Goal: Information Seeking & Learning: Learn about a topic

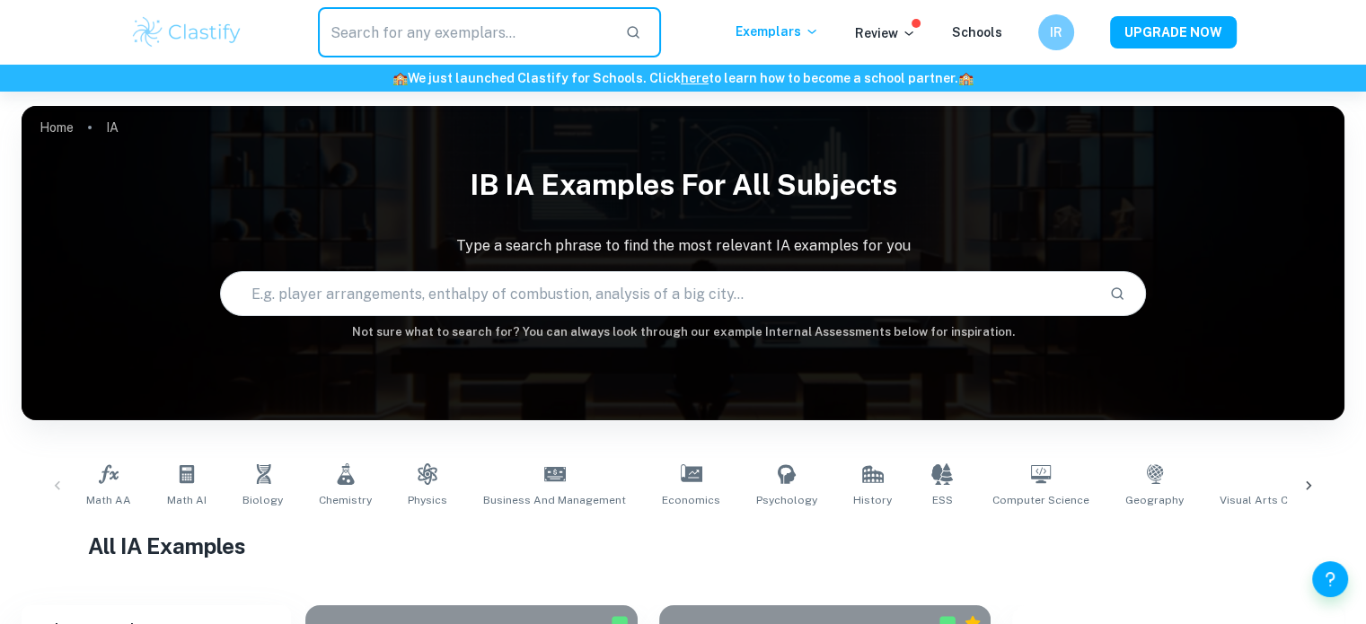
click at [465, 38] on input "text" at bounding box center [465, 32] width 294 height 50
type input "MALAY"
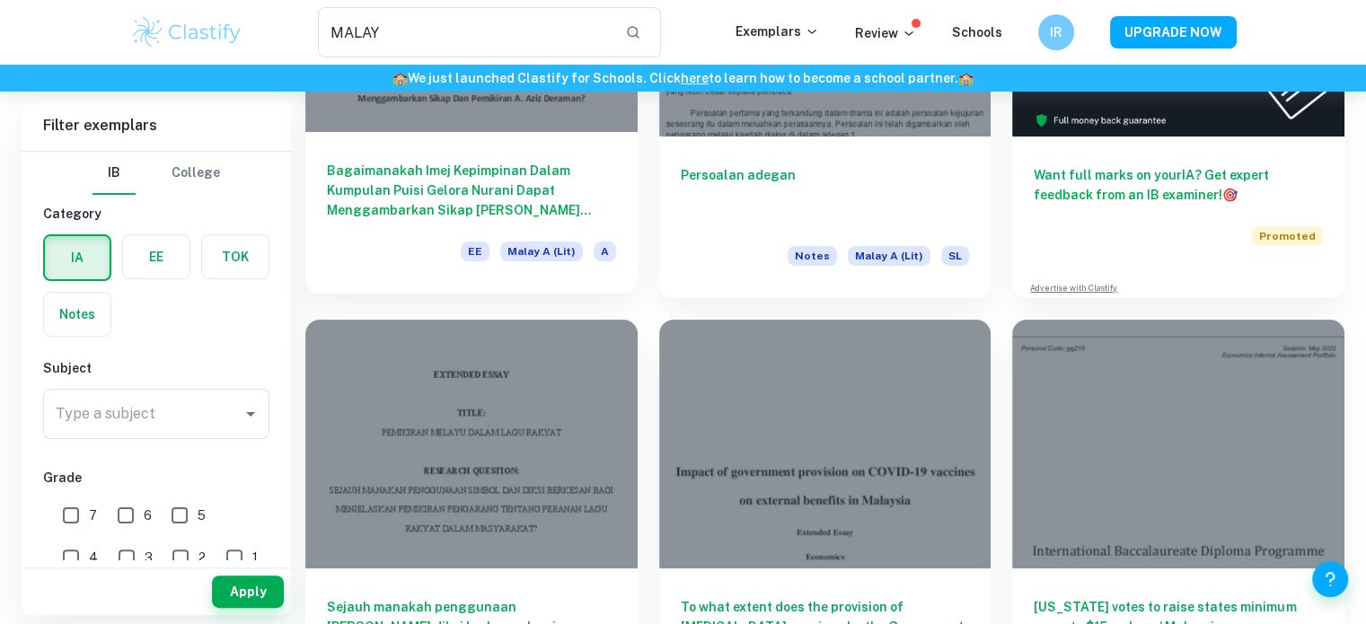
scroll to position [309, 0]
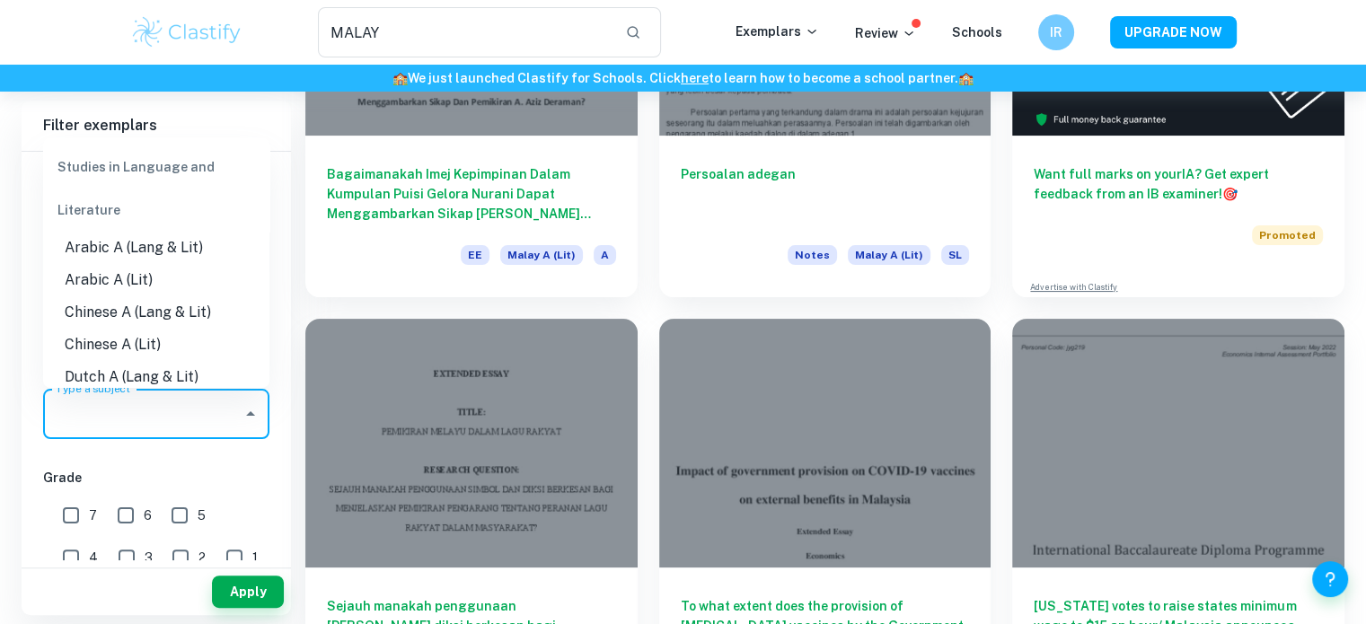
click at [194, 418] on input "Type a subject" at bounding box center [142, 414] width 183 height 34
click at [134, 322] on li "Malay A (Lit)" at bounding box center [156, 312] width 226 height 32
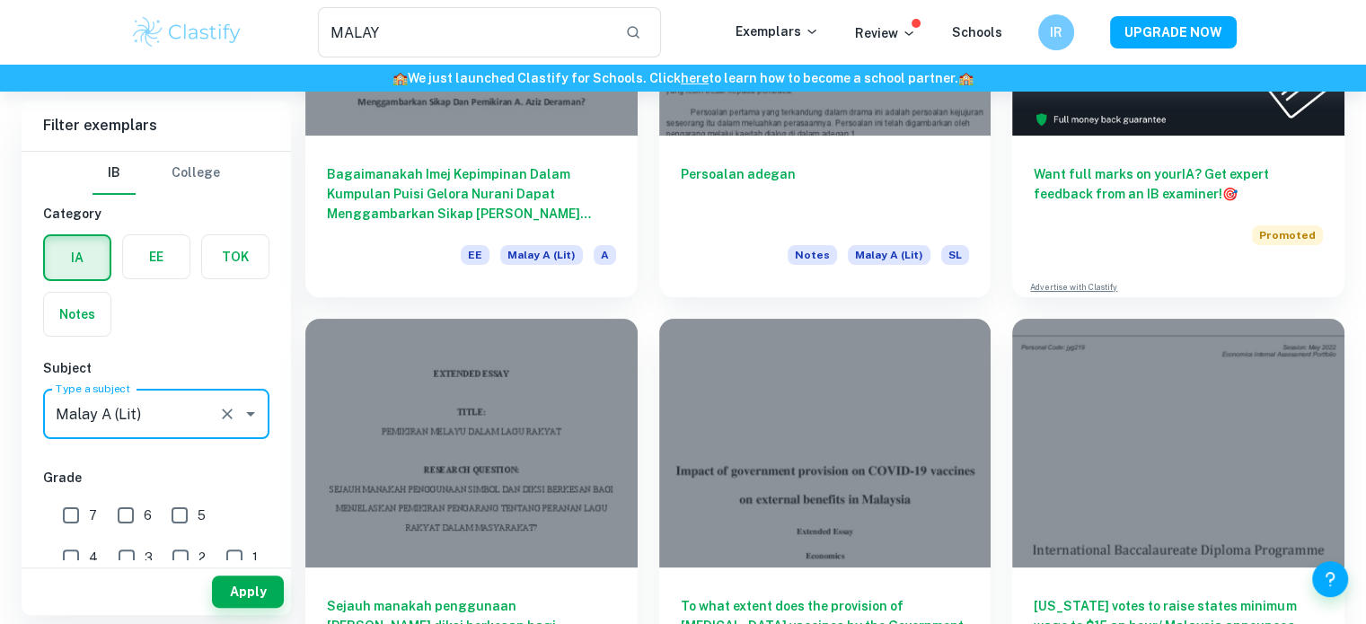
type input "Malay A (Lit)"
click at [73, 504] on input "7" at bounding box center [71, 516] width 36 height 36
checkbox input "true"
click at [114, 510] on input "6" at bounding box center [126, 516] width 36 height 36
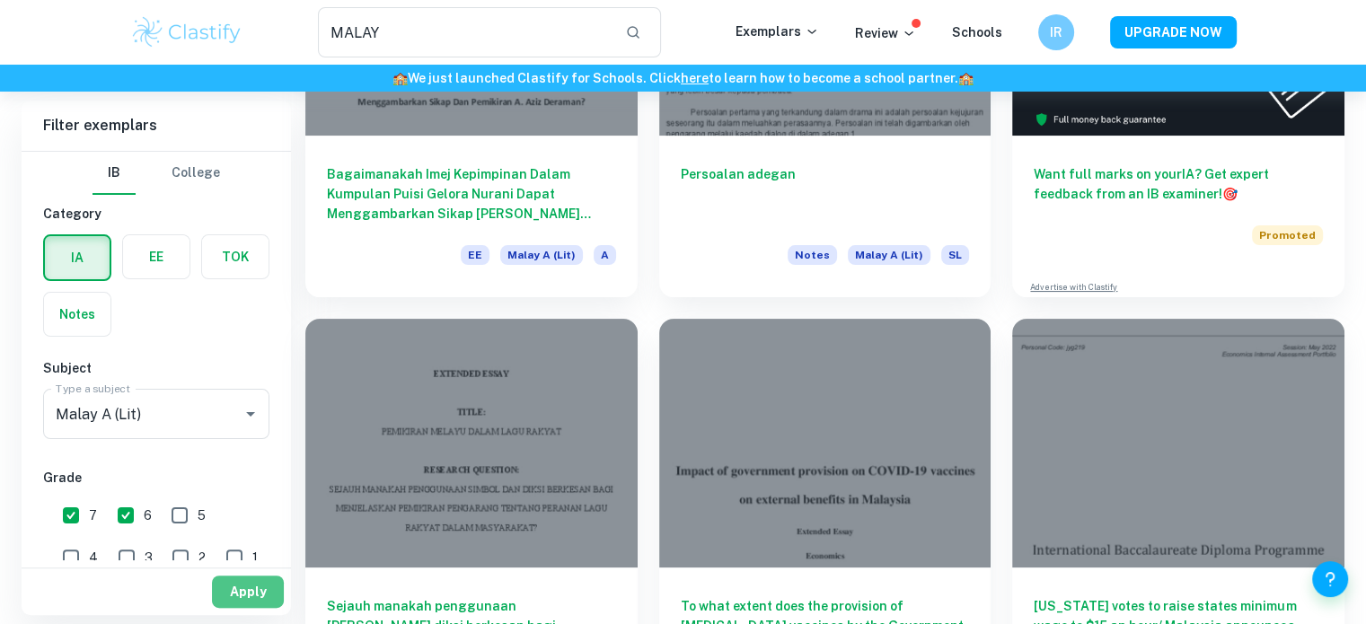
click at [237, 588] on button "Apply" at bounding box center [248, 592] width 72 height 32
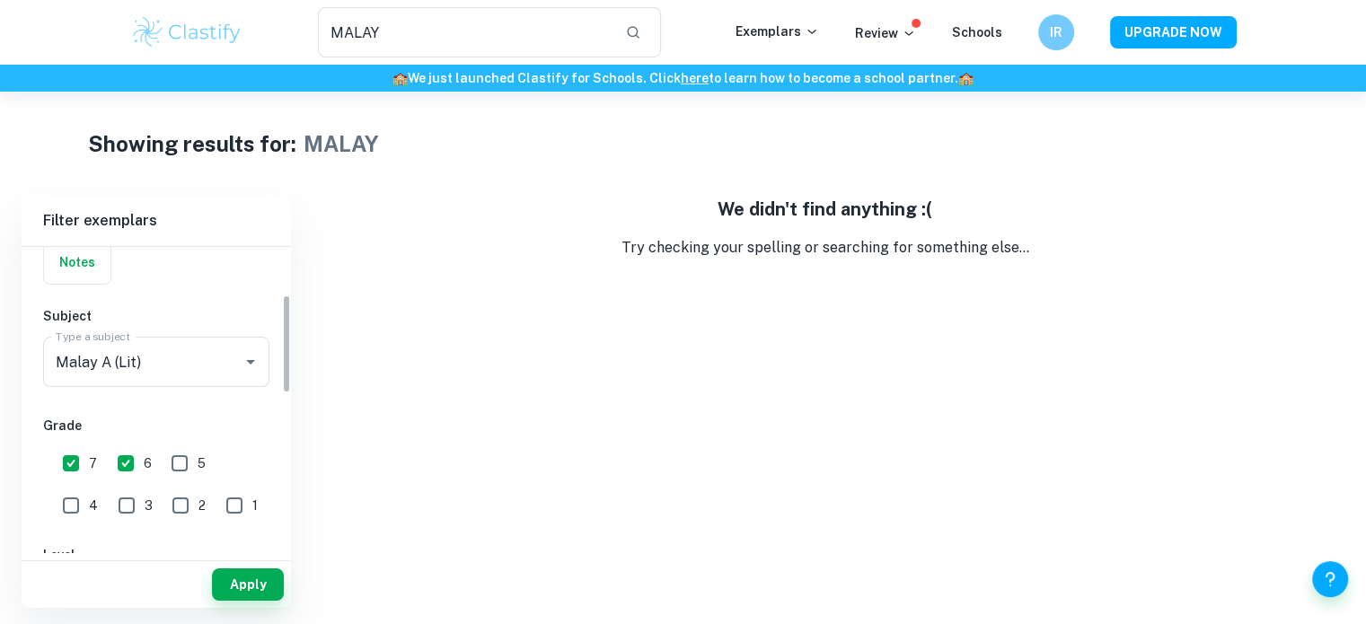
scroll to position [151, 0]
click at [122, 466] on input "6" at bounding box center [126, 460] width 36 height 36
checkbox input "false"
click at [235, 570] on button "Apply" at bounding box center [248, 585] width 72 height 32
click at [81, 454] on input "7" at bounding box center [71, 460] width 36 height 36
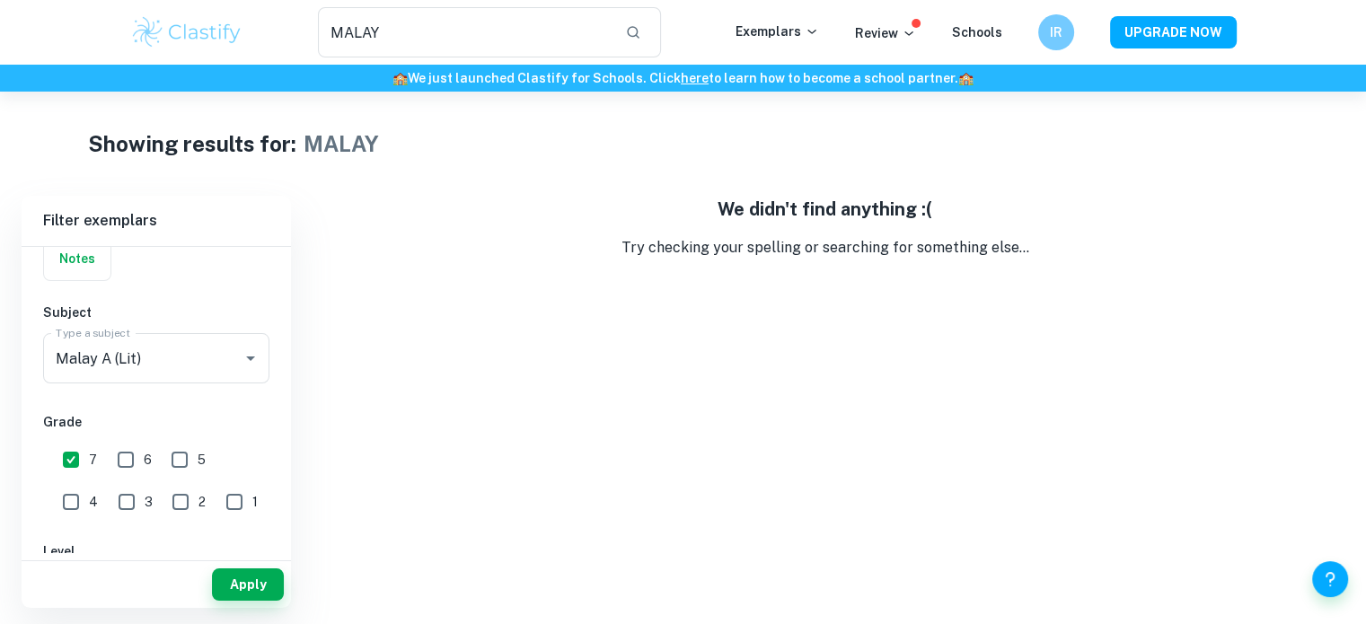
checkbox input "false"
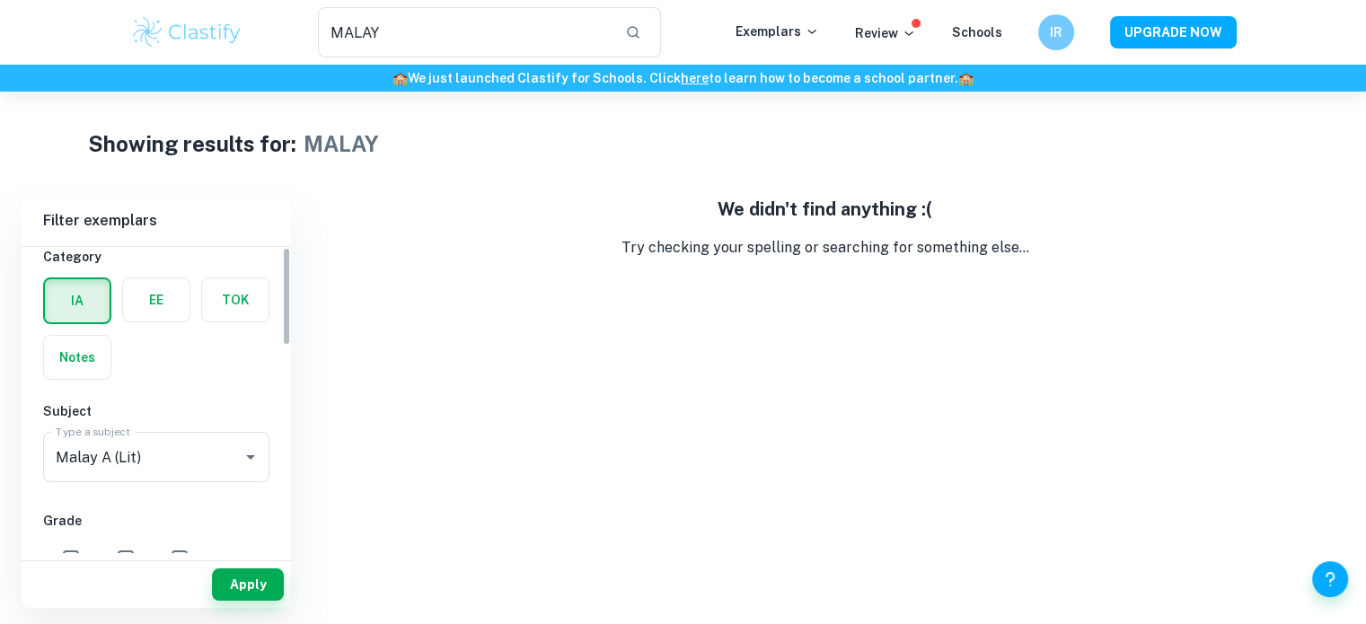
scroll to position [0, 0]
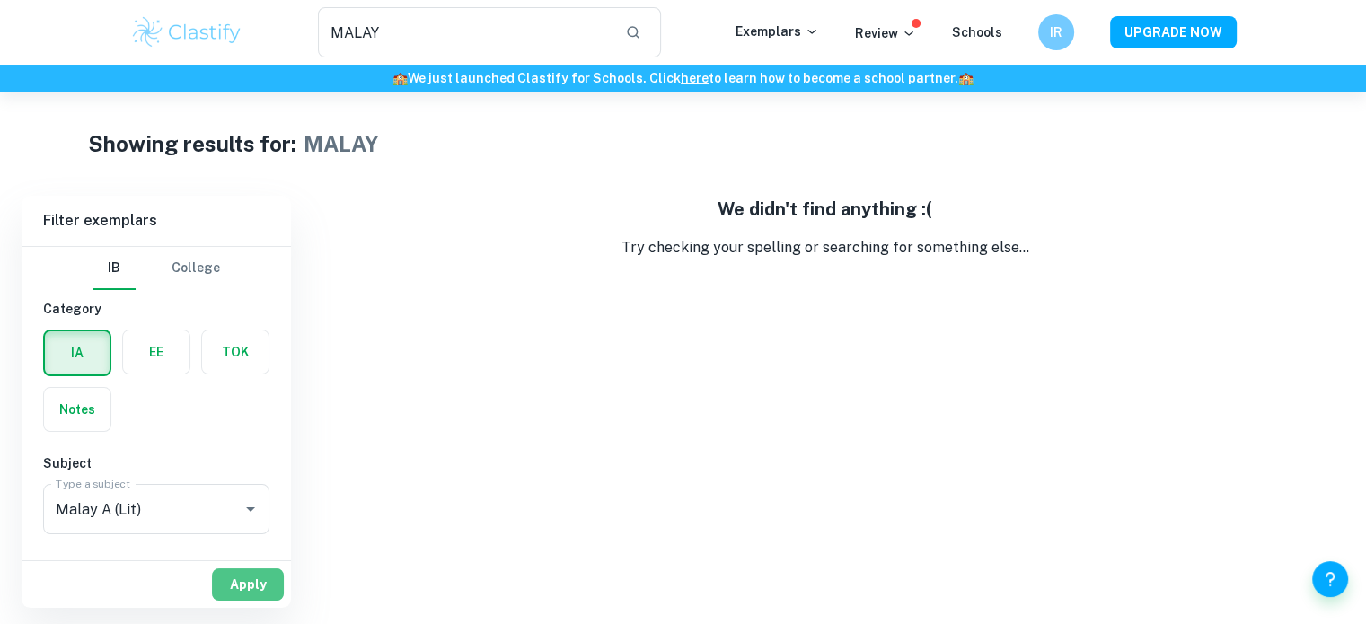
click at [234, 581] on button "Apply" at bounding box center [248, 585] width 72 height 32
click at [74, 352] on label "button" at bounding box center [77, 352] width 65 height 43
click at [0, 0] on input "radio" at bounding box center [0, 0] width 0 height 0
click at [49, 393] on label "button" at bounding box center [77, 409] width 66 height 43
click at [0, 0] on input "radio" at bounding box center [0, 0] width 0 height 0
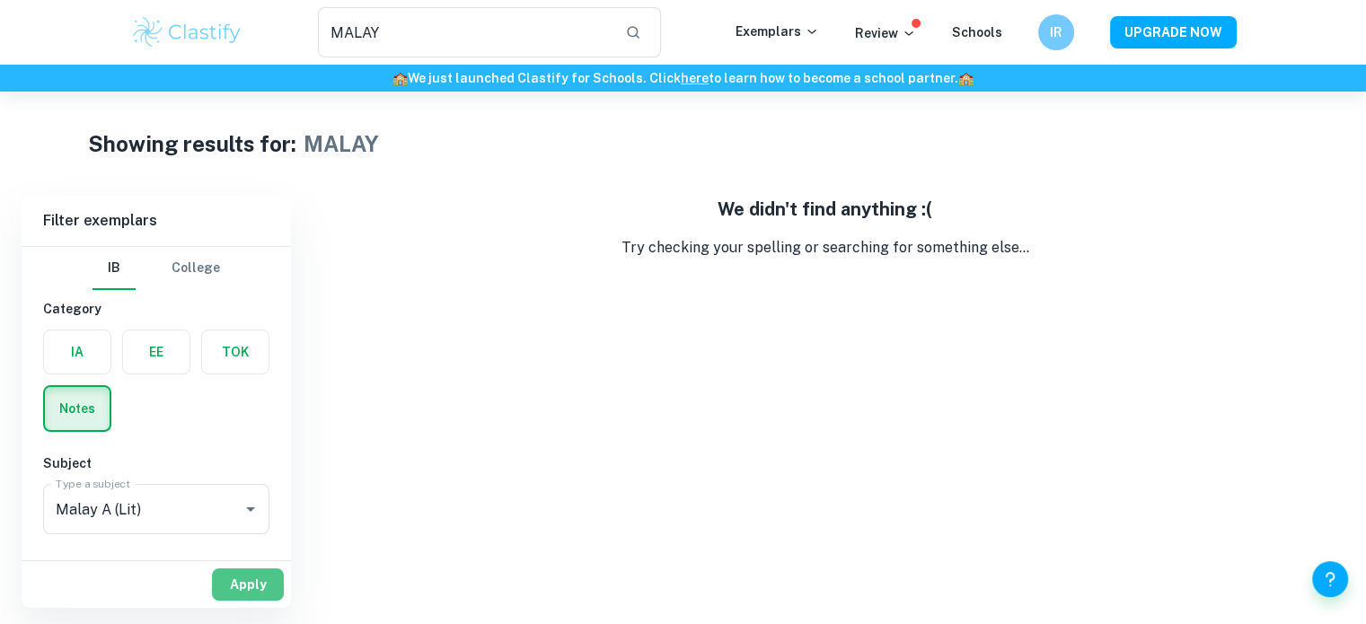
click at [237, 581] on button "Apply" at bounding box center [248, 585] width 72 height 32
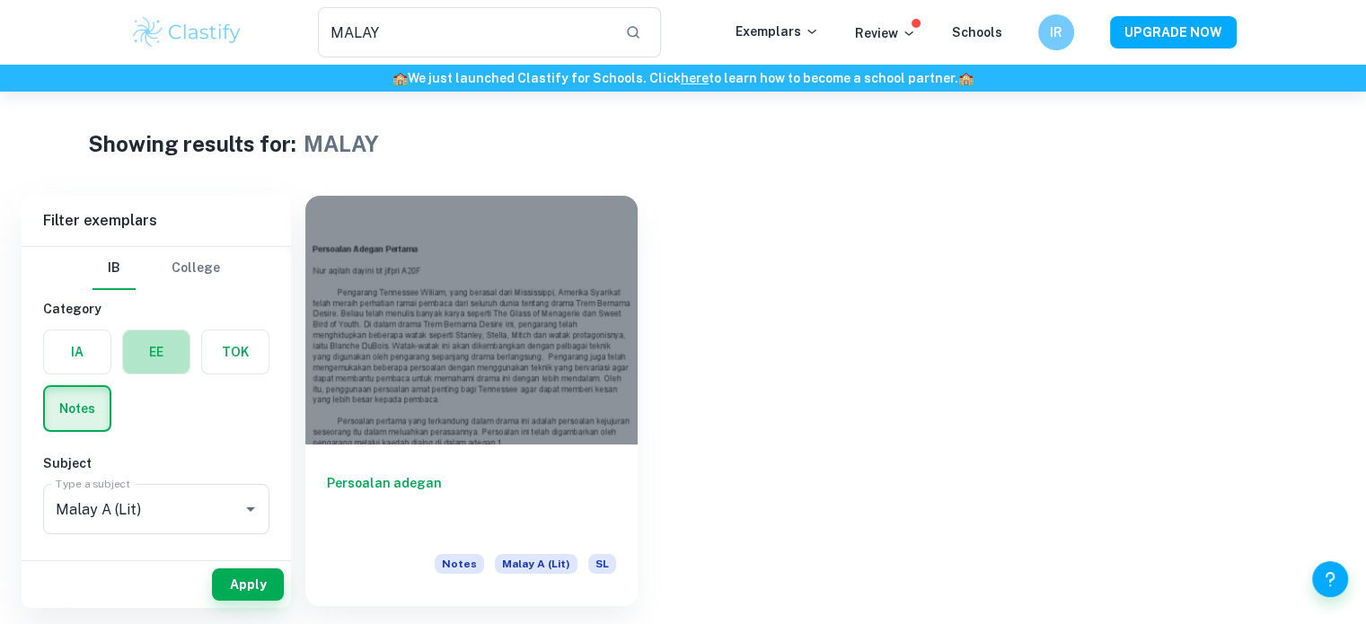
click at [165, 344] on label "button" at bounding box center [156, 352] width 66 height 43
click at [0, 0] on input "radio" at bounding box center [0, 0] width 0 height 0
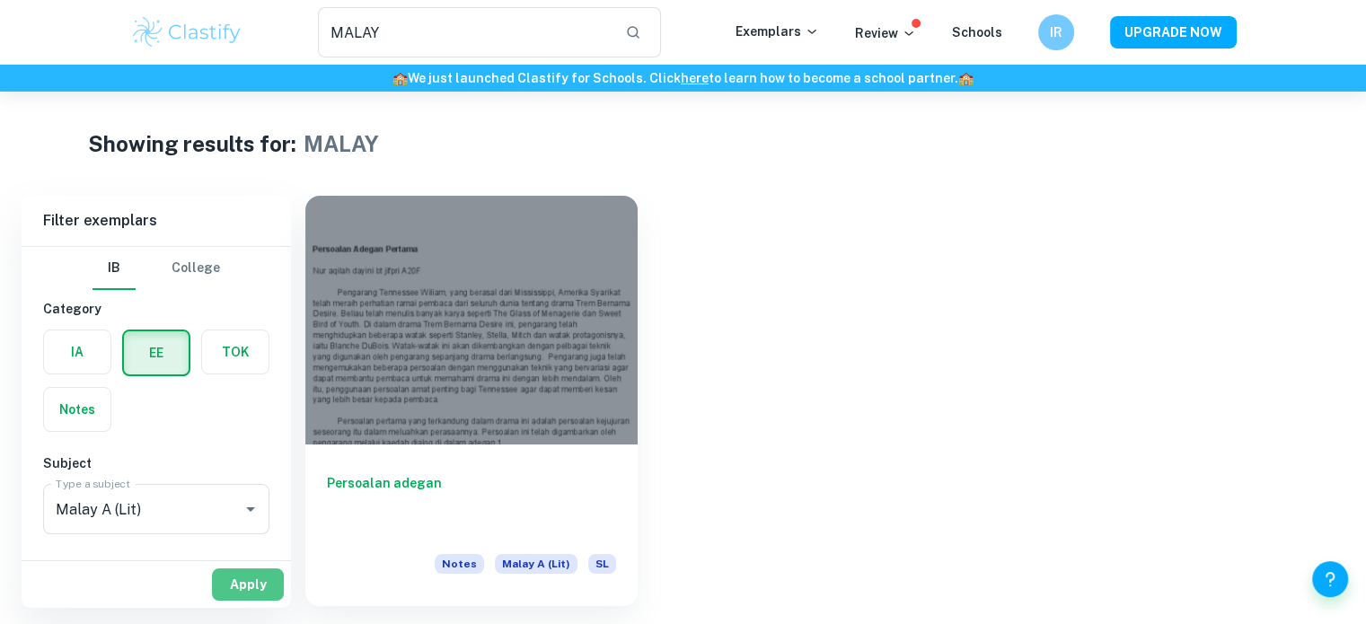
click at [262, 587] on button "Apply" at bounding box center [248, 585] width 72 height 32
